Goal: Task Accomplishment & Management: Manage account settings

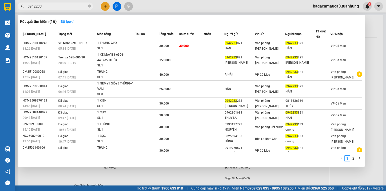
click at [336, 11] on div at bounding box center [193, 95] width 386 height 191
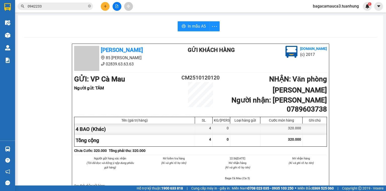
drag, startPoint x: 336, startPoint y: 8, endPoint x: 333, endPoint y: 9, distance: 3.8
click at [336, 8] on span "bagacamauca3.tuanhung" at bounding box center [336, 6] width 54 height 6
click at [331, 18] on span "Đăng xuất" at bounding box center [338, 16] width 43 height 6
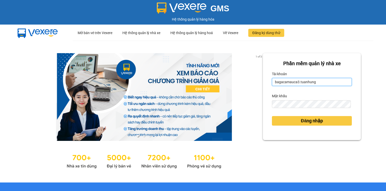
click at [306, 85] on input "bagacamauca3.tuanhung" at bounding box center [312, 82] width 80 height 8
type input "bagacamauca1.tuanhung"
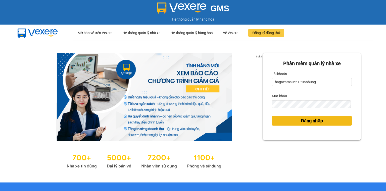
click at [318, 117] on span "Đăng nhập" at bounding box center [312, 120] width 22 height 7
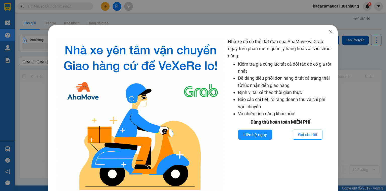
drag, startPoint x: 326, startPoint y: 33, endPoint x: 328, endPoint y: 35, distance: 3.1
click at [328, 33] on icon "close" at bounding box center [330, 32] width 4 height 4
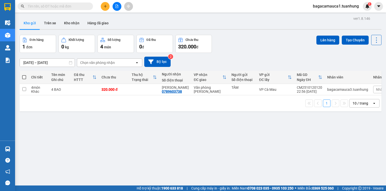
click at [83, 11] on div "Kết quả tìm kiếm ( 0 ) Bộ lọc No Data bagacamauca1.tuanhung 1" at bounding box center [193, 6] width 386 height 13
click at [86, 9] on span at bounding box center [55, 7] width 75 height 8
click at [79, 7] on input "text" at bounding box center [57, 7] width 59 height 6
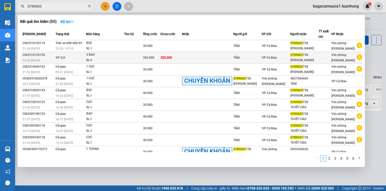
type input "0789603"
click at [198, 54] on td at bounding box center [207, 58] width 51 height 12
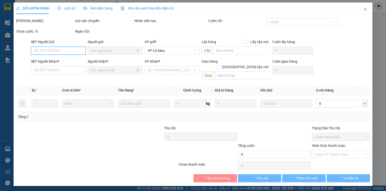
type input "0789603738"
type input "320.000"
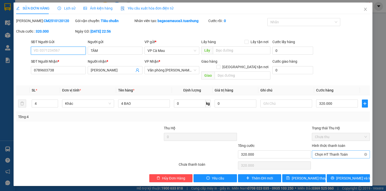
click at [327, 151] on span "Chọn HT Thanh Toán" at bounding box center [341, 155] width 52 height 8
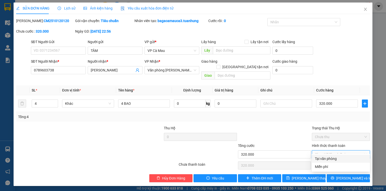
click at [337, 159] on div "Tại văn phòng" at bounding box center [341, 159] width 52 height 6
type input "0"
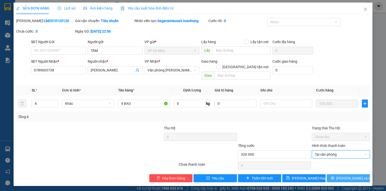
click at [356, 176] on span "[PERSON_NAME] và In" at bounding box center [353, 179] width 35 height 6
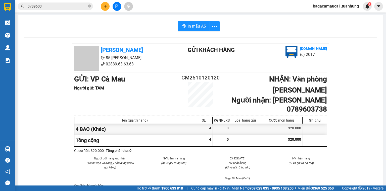
click at [75, 5] on input "0789603" at bounding box center [57, 7] width 59 height 6
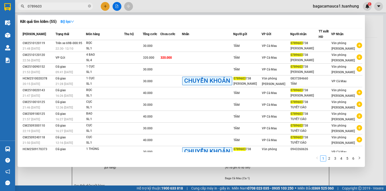
click at [58, 174] on div at bounding box center [193, 95] width 386 height 191
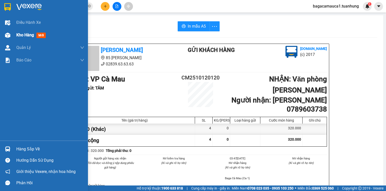
click at [14, 35] on div "Kho hàng mới" at bounding box center [44, 35] width 88 height 13
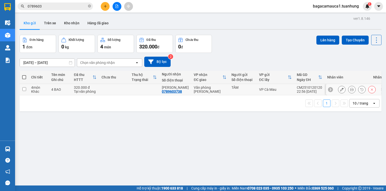
click at [25, 88] on input "checkbox" at bounding box center [24, 89] width 4 height 4
checkbox input "true"
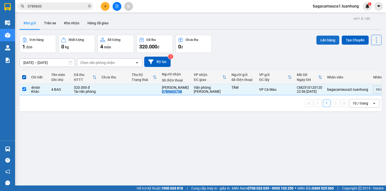
click at [327, 41] on button "Lên hàng" at bounding box center [327, 40] width 23 height 9
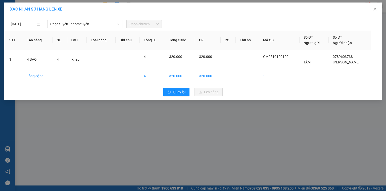
click at [19, 23] on input "[DATE]" at bounding box center [23, 24] width 25 height 6
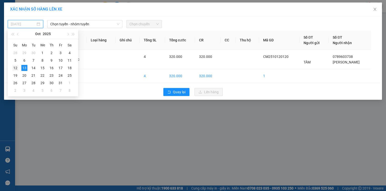
click at [16, 67] on div "12" at bounding box center [15, 68] width 6 height 6
type input "[DATE]"
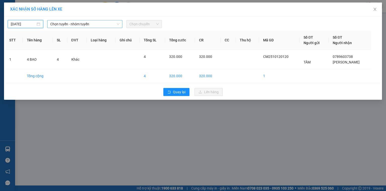
click at [87, 25] on span "Chọn tuyến - nhóm tuyến" at bounding box center [84, 24] width 69 height 8
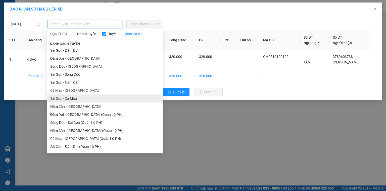
click at [79, 99] on li "Sài Gòn - Cà Mau" at bounding box center [104, 99] width 115 height 8
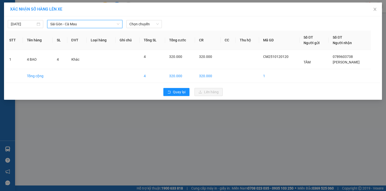
click at [72, 25] on span "Sài Gòn - Cà Mau" at bounding box center [84, 24] width 69 height 8
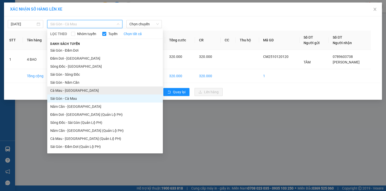
click at [70, 92] on li "Cà Mau - [GEOGRAPHIC_DATA]" at bounding box center [104, 91] width 115 height 8
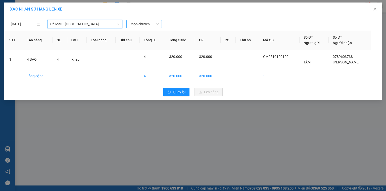
click at [147, 27] on span "Chọn chuyến" at bounding box center [143, 24] width 29 height 8
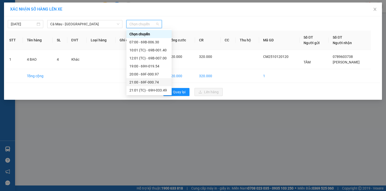
scroll to position [24, 0]
click at [156, 82] on div "22:01 - 69H-033.25" at bounding box center [148, 83] width 39 height 6
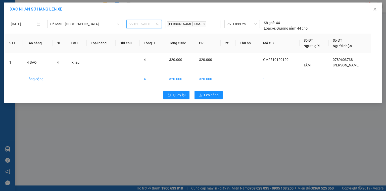
click at [142, 23] on span "22:01 - 69H-033.25" at bounding box center [143, 24] width 29 height 8
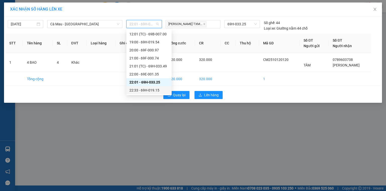
click at [214, 124] on div "XÁC NHẬN SỐ HÀNG LÊN XE [DATE] Cà Mau - [GEOGRAPHIC_DATA] LỌC THEO Nhóm tuyến T…" at bounding box center [193, 95] width 386 height 191
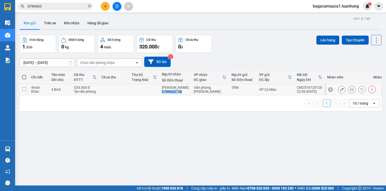
click at [24, 88] on input "checkbox" at bounding box center [24, 89] width 4 height 4
checkbox input "true"
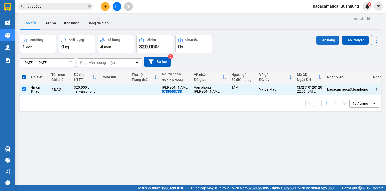
click at [326, 42] on button "Lên hàng" at bounding box center [327, 40] width 23 height 9
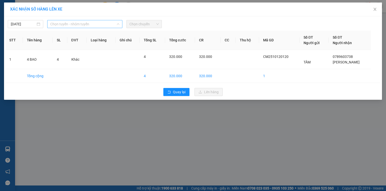
click at [81, 24] on span "Chọn tuyến - nhóm tuyến" at bounding box center [84, 24] width 69 height 8
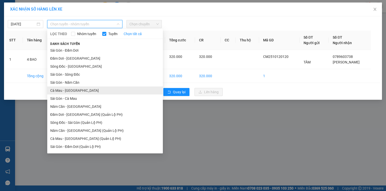
click at [78, 88] on li "Cà Mau - [GEOGRAPHIC_DATA]" at bounding box center [104, 91] width 115 height 8
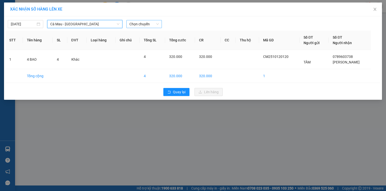
click at [156, 25] on span "Chọn chuyến" at bounding box center [143, 24] width 29 height 8
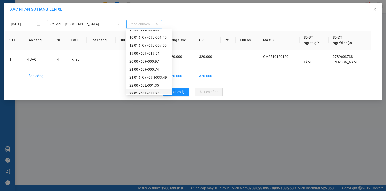
scroll to position [24, 0]
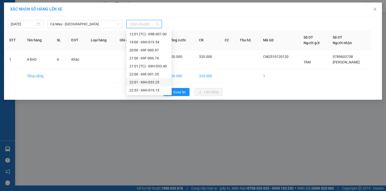
click at [151, 82] on div "22:01 - 69H-033.25" at bounding box center [148, 83] width 39 height 6
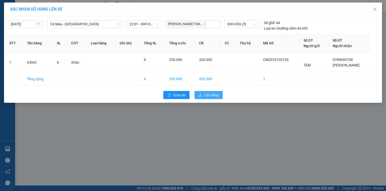
click at [214, 94] on span "Lên hàng" at bounding box center [211, 95] width 15 height 6
